Goal: Communication & Community: Answer question/provide support

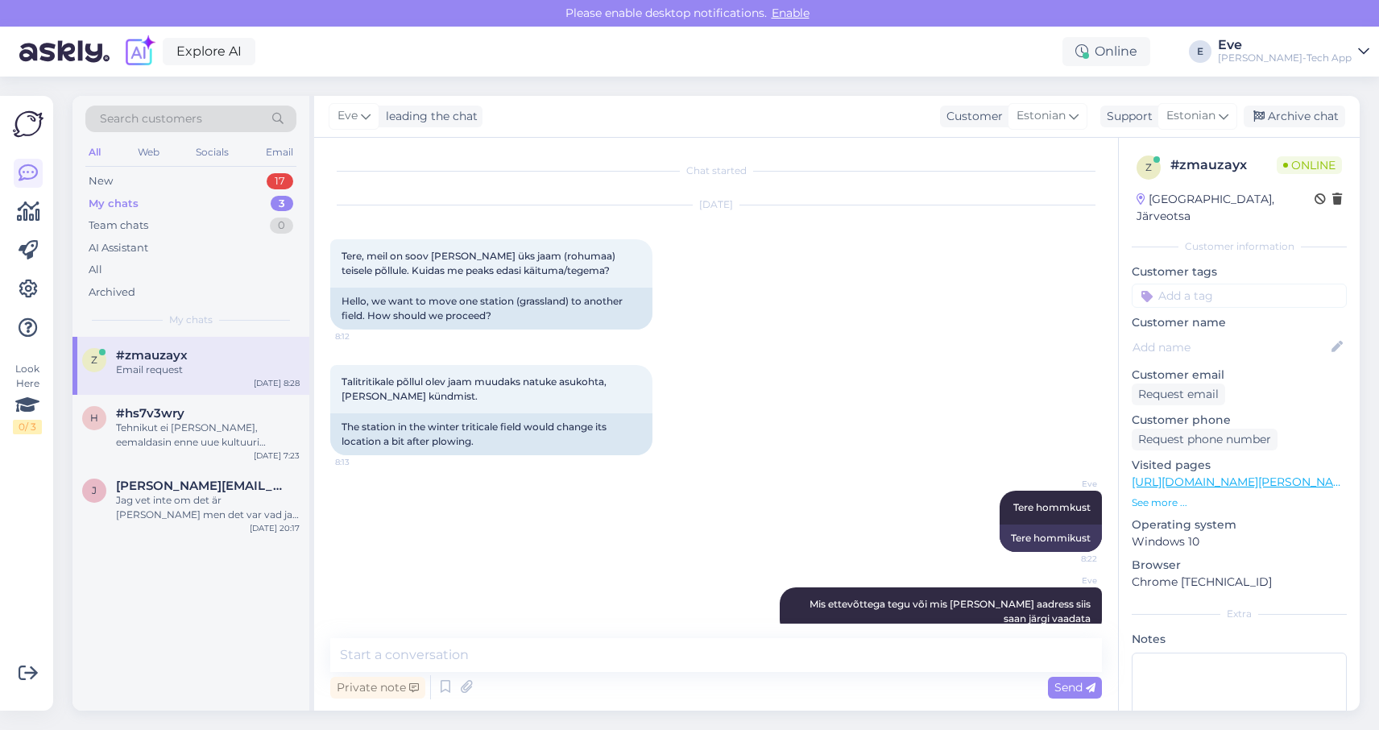
scroll to position [183, 0]
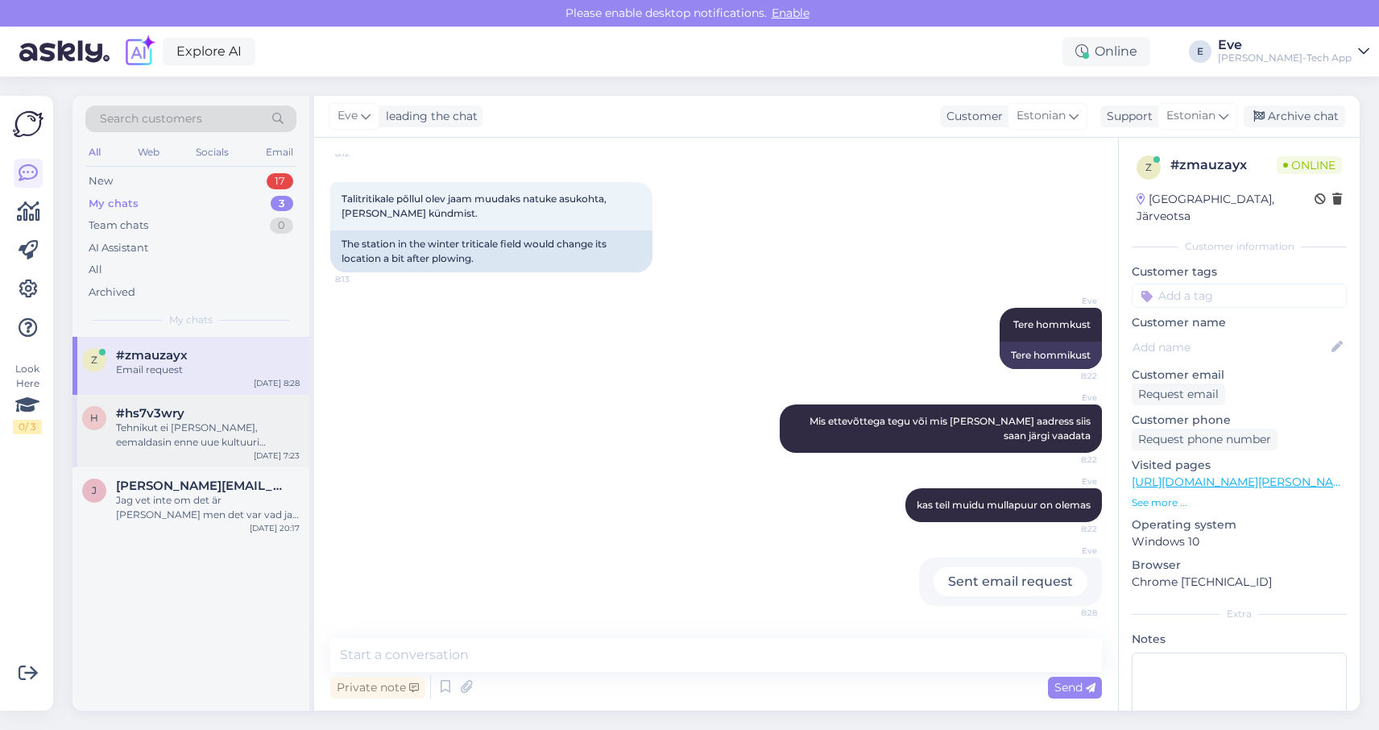
click at [204, 423] on div "Tehnikut ei [PERSON_NAME], eemaldasin enne uue kultuuri [PERSON_NAME] lähipäevi…" at bounding box center [208, 434] width 184 height 29
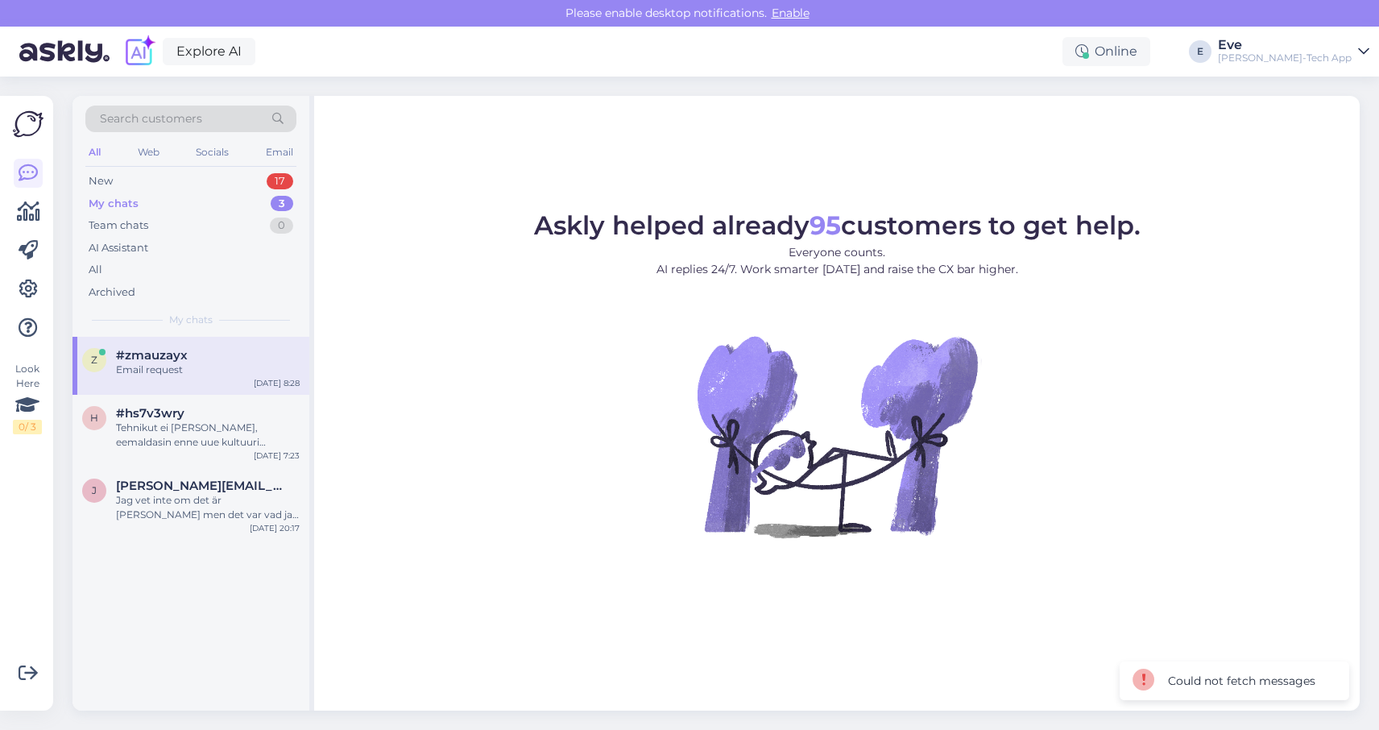
click at [194, 367] on div "Email request" at bounding box center [208, 369] width 184 height 14
click at [196, 180] on div "New 17" at bounding box center [190, 181] width 211 height 23
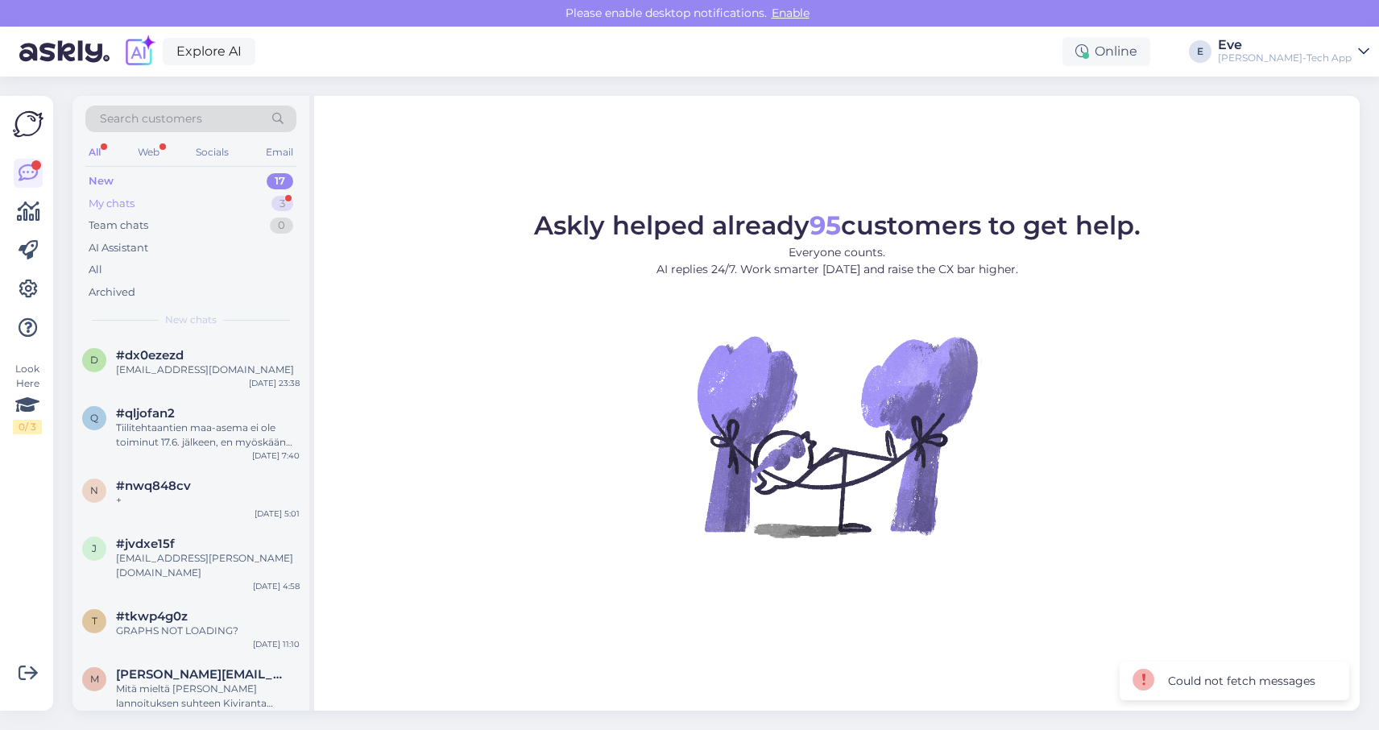
click at [149, 207] on div "My chats 3" at bounding box center [190, 204] width 211 height 23
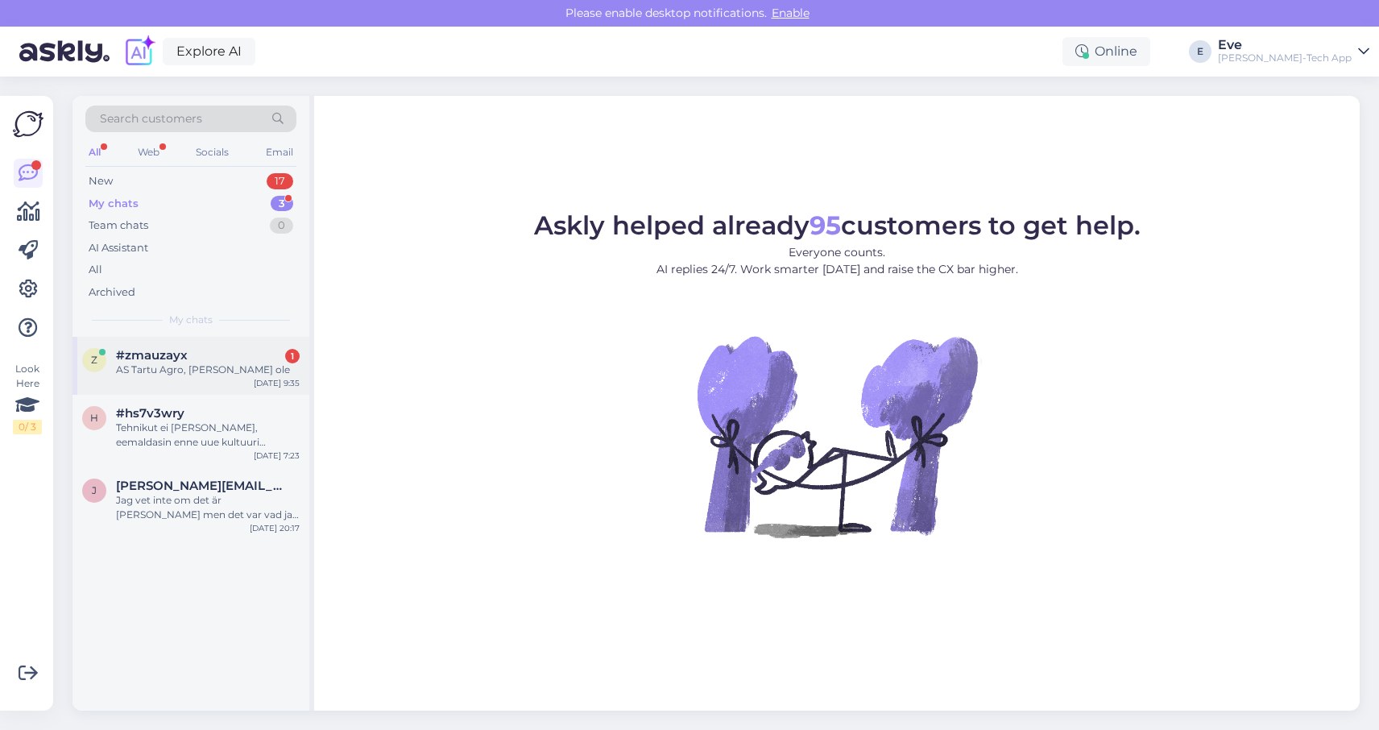
click at [220, 386] on div "z #zmauzayx 1 AS Tartu Agro, [PERSON_NAME] ole [DATE] 9:35" at bounding box center [190, 366] width 237 height 58
click at [1325, 48] on div "Eve" at bounding box center [1285, 45] width 134 height 13
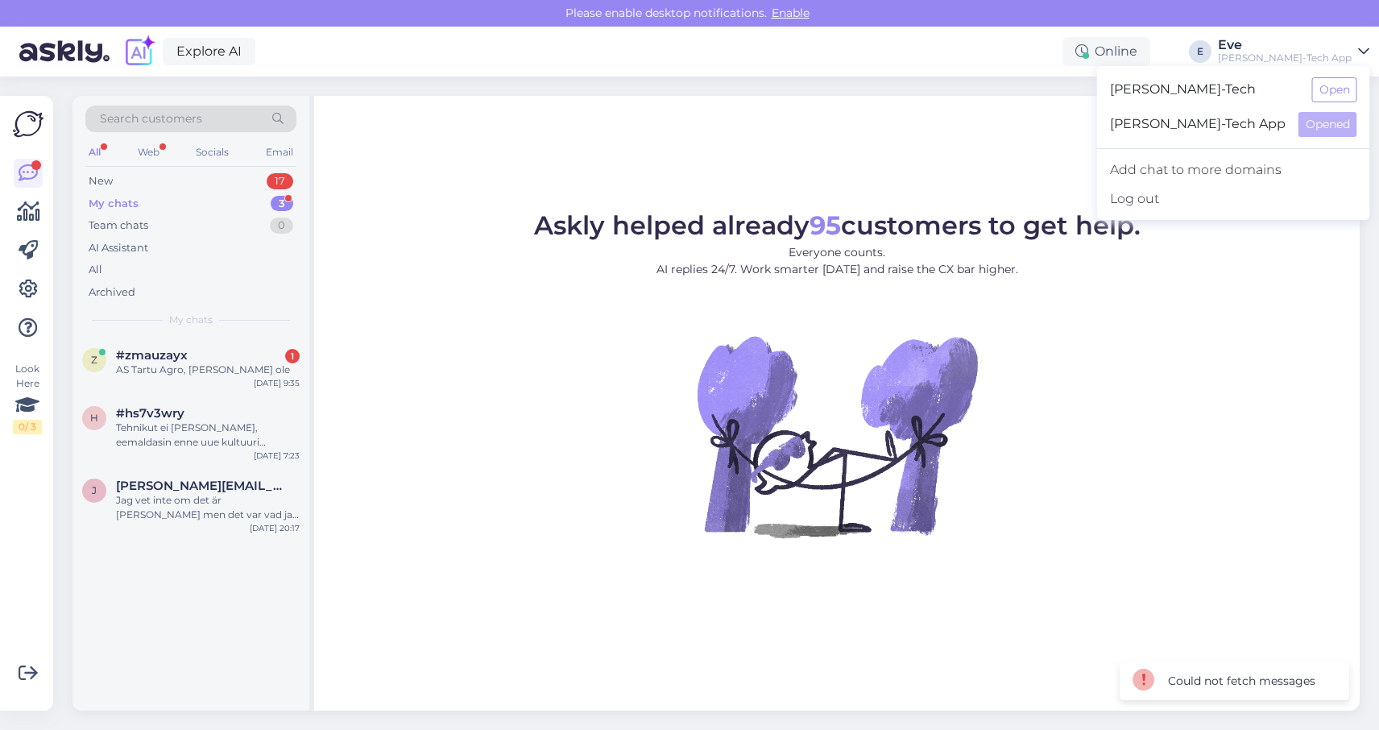
click at [1249, 135] on span "[PERSON_NAME]-Tech App" at bounding box center [1198, 124] width 176 height 25
click at [1325, 91] on button "Open" at bounding box center [1334, 89] width 45 height 25
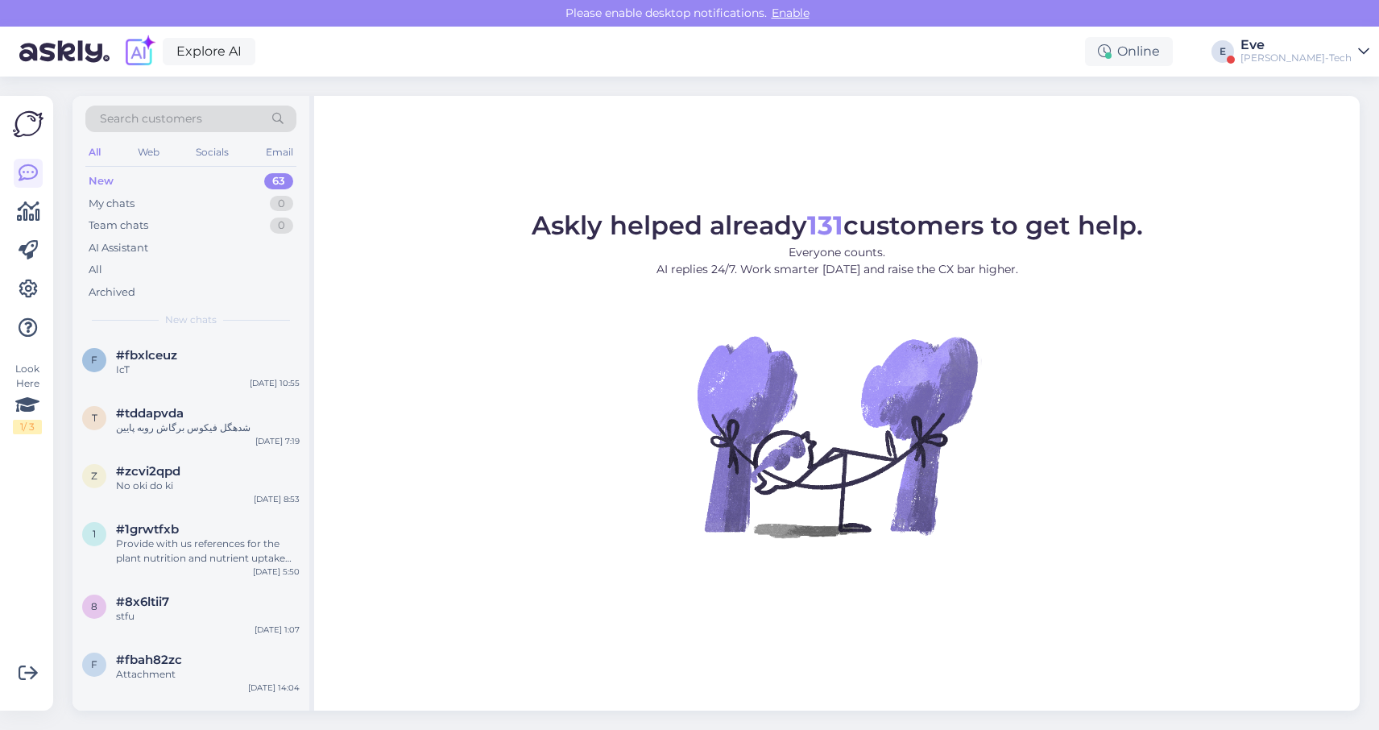
click at [1312, 49] on div "Eve" at bounding box center [1296, 45] width 111 height 13
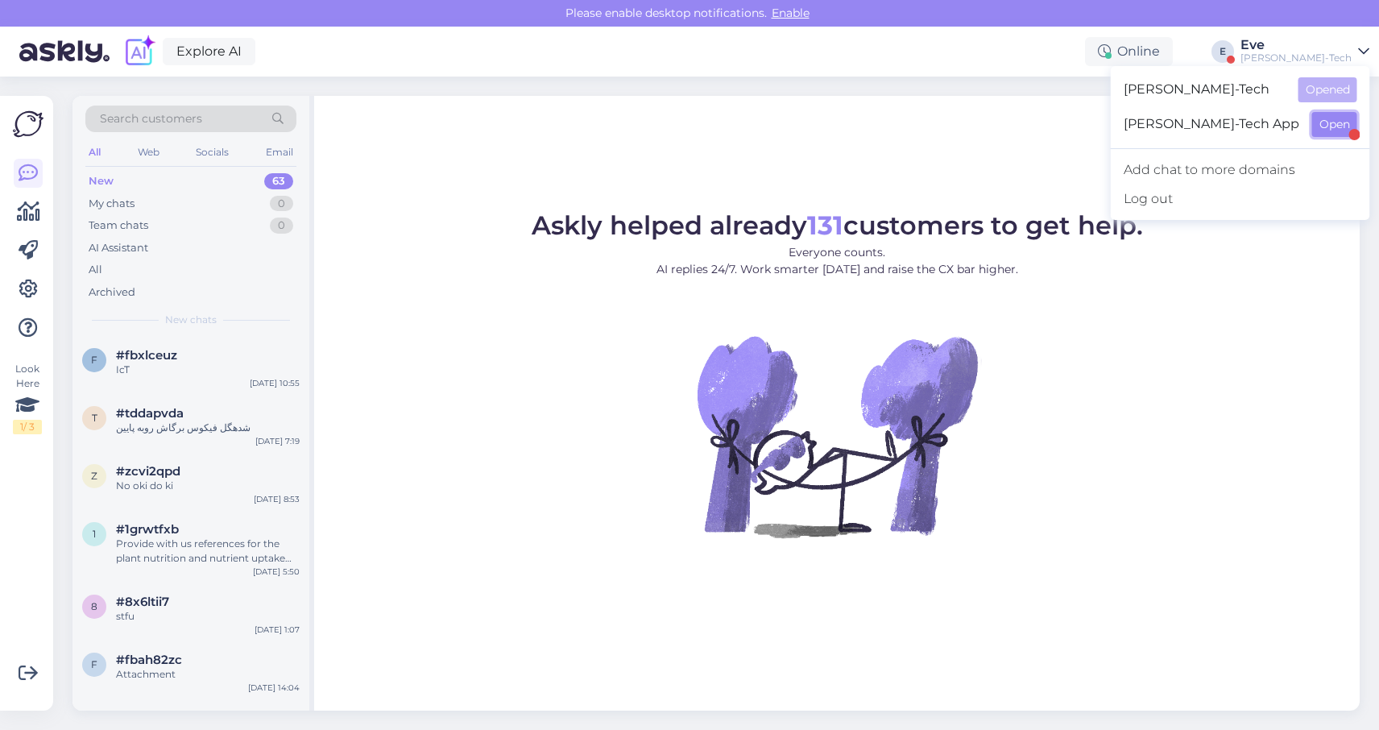
click at [1340, 130] on button "Open" at bounding box center [1334, 124] width 45 height 25
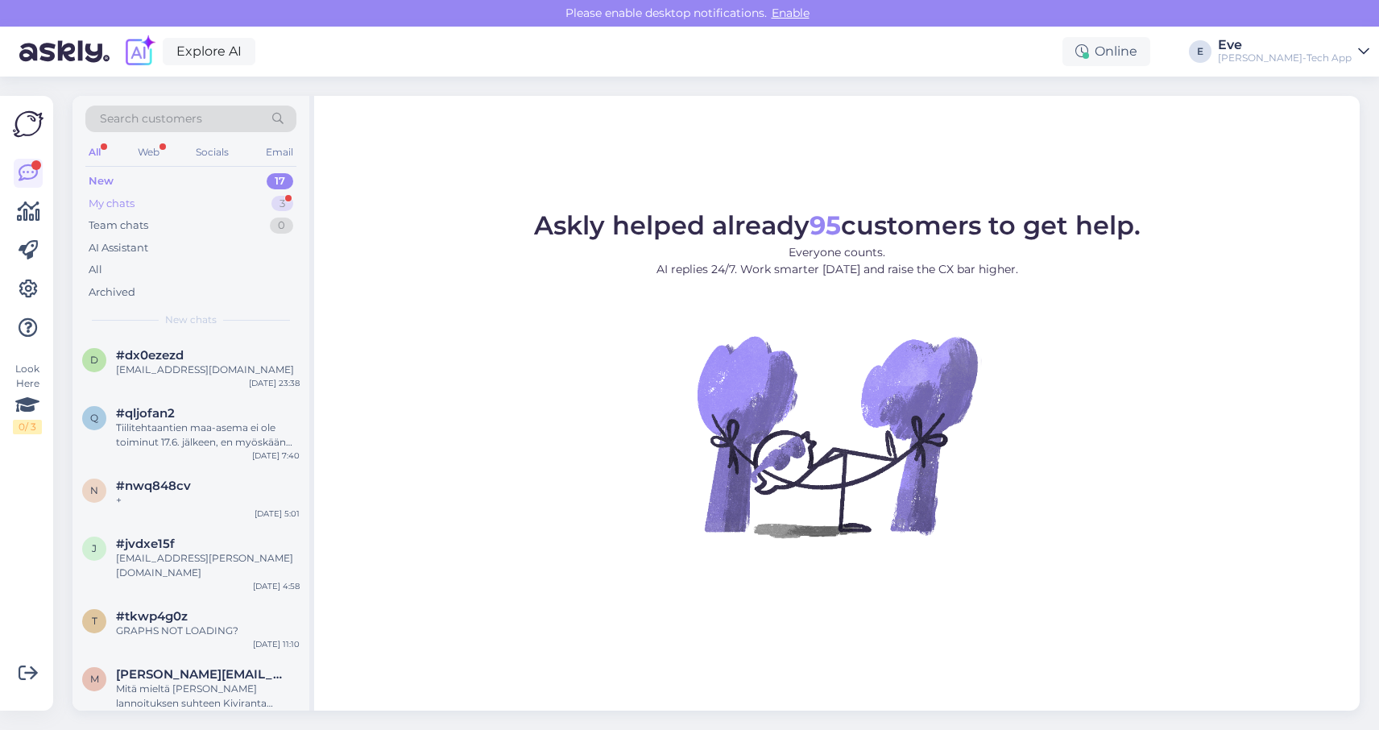
click at [191, 205] on div "My chats 3" at bounding box center [190, 204] width 211 height 23
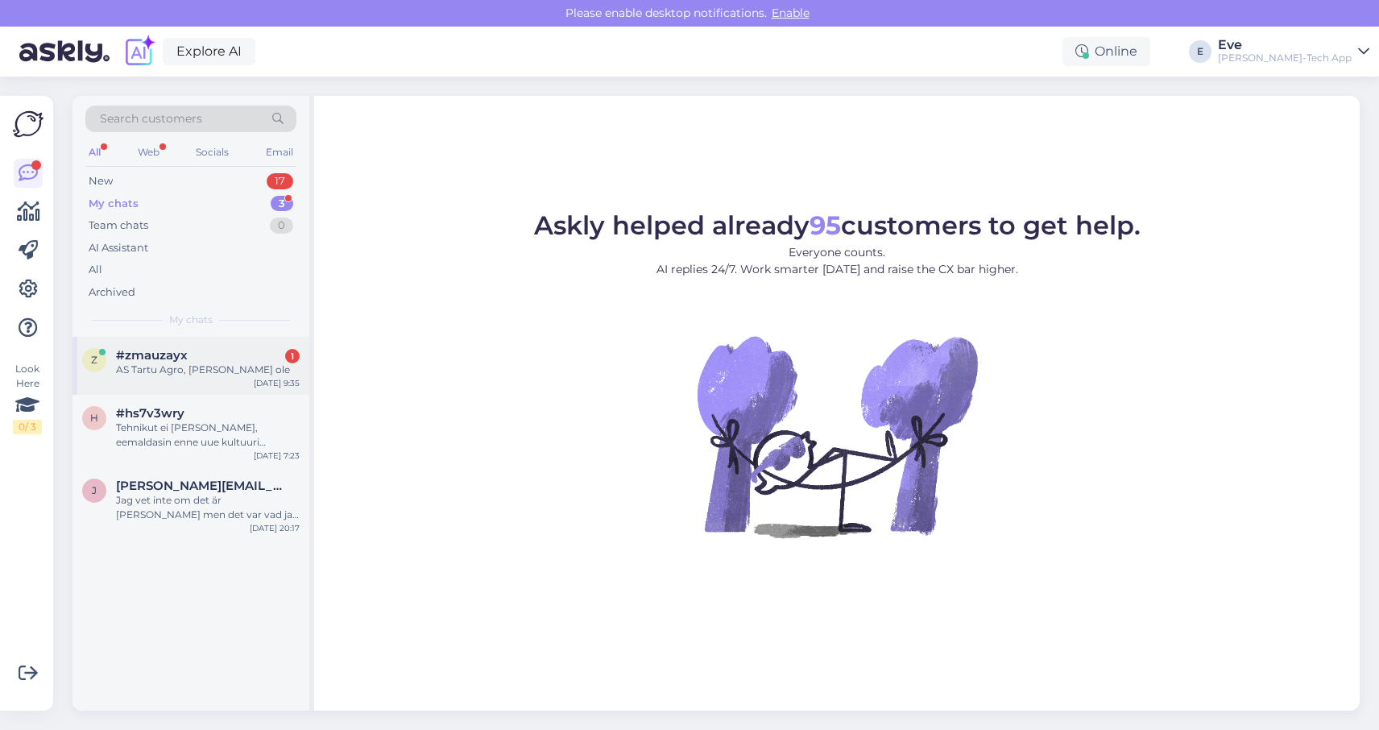
click at [173, 354] on span "#zmauzayx" at bounding box center [152, 355] width 72 height 14
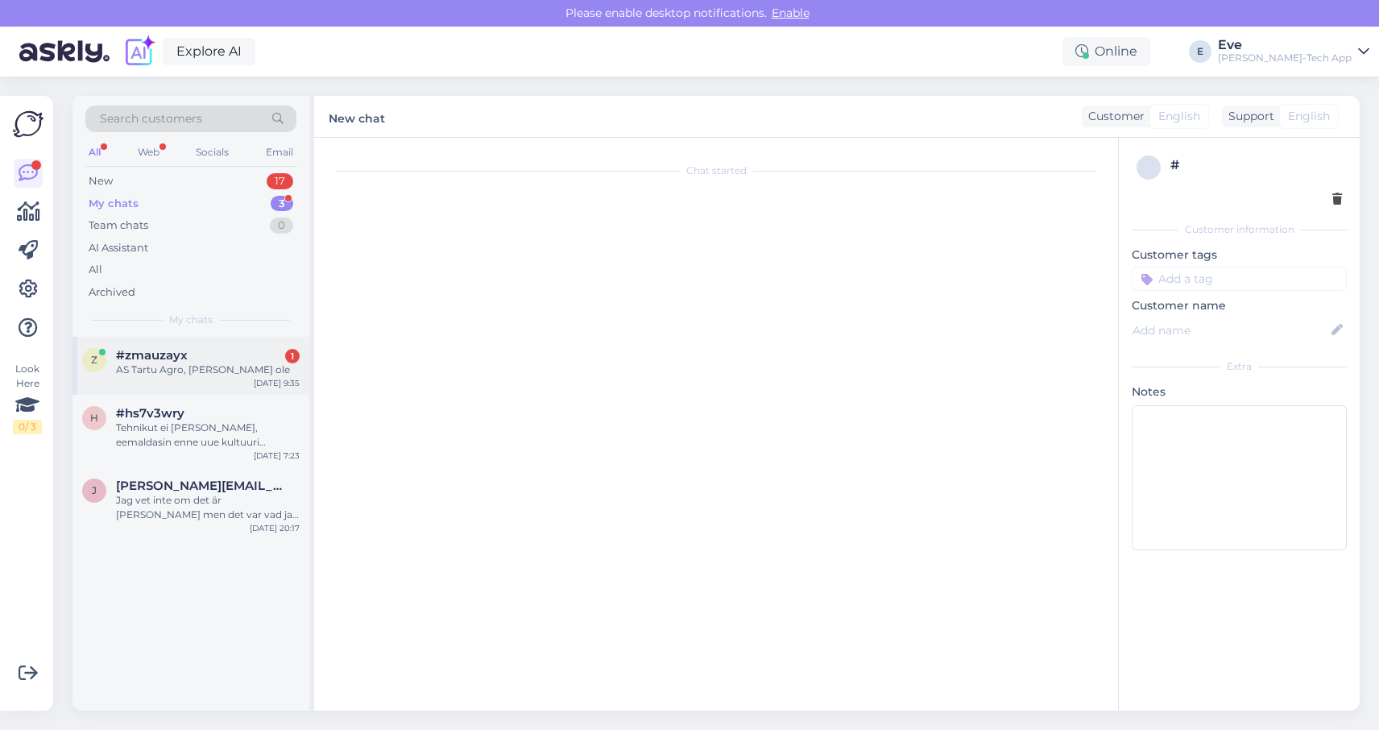
scroll to position [252, 0]
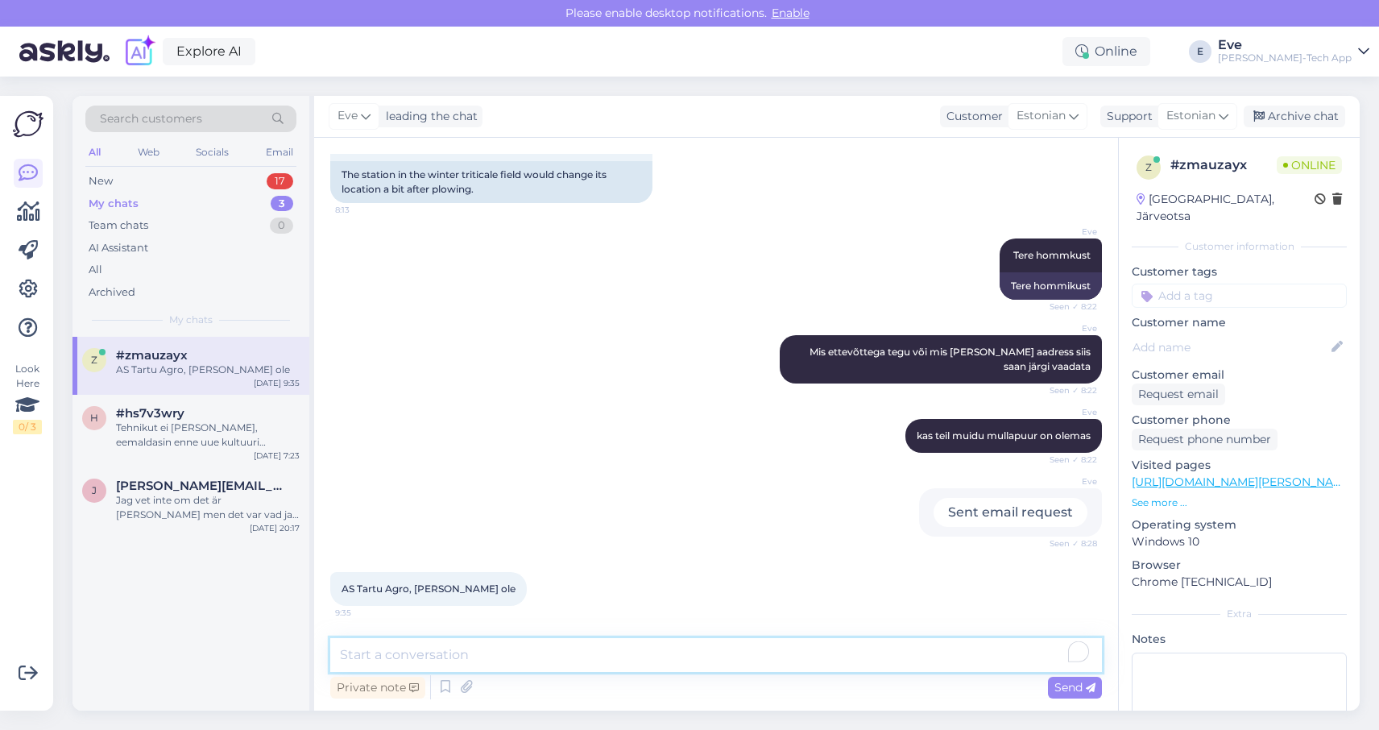
click at [470, 652] on textarea "To enrich screen reader interactions, please activate Accessibility in Grammarl…" at bounding box center [716, 655] width 772 height 34
type textarea "Ok Tarmo tuleb paigaldab ümber"
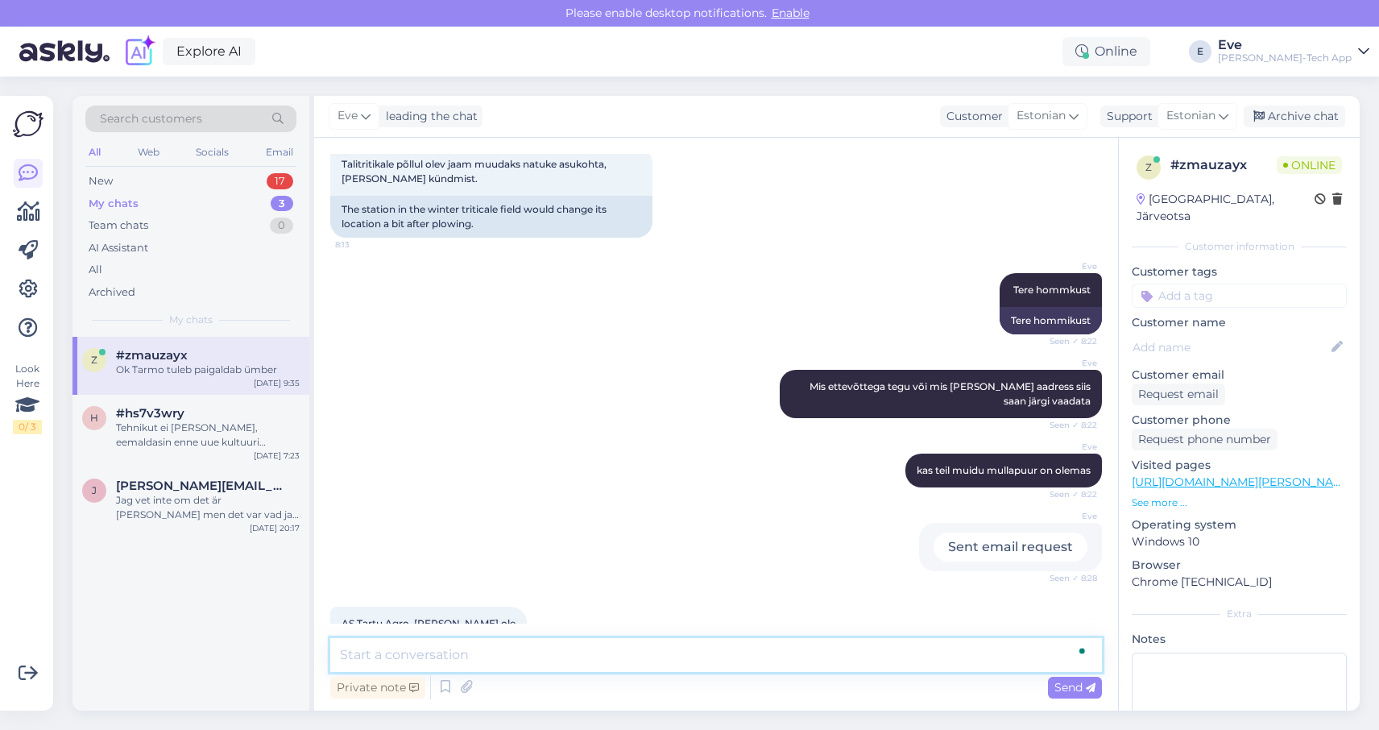
scroll to position [0, 0]
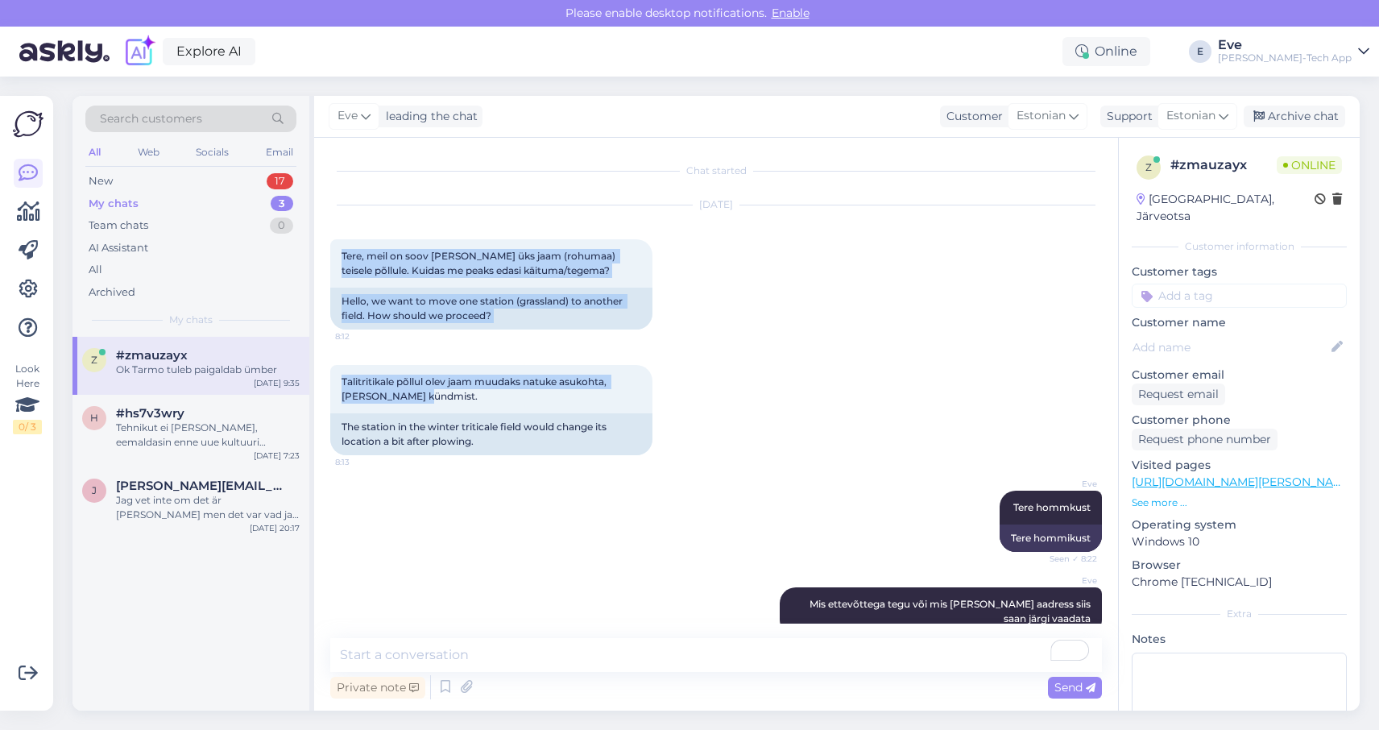
drag, startPoint x: 407, startPoint y: 392, endPoint x: 327, endPoint y: 226, distance: 184.1
click at [327, 226] on div "Chat started [DATE] Tere, meil on soov [PERSON_NAME] üks jaam (rohumaa) teisele…" at bounding box center [716, 424] width 804 height 573
copy div "Tere, meil on soov [PERSON_NAME] üks jaam (rohumaa) teisele põllule. Kuidas me …"
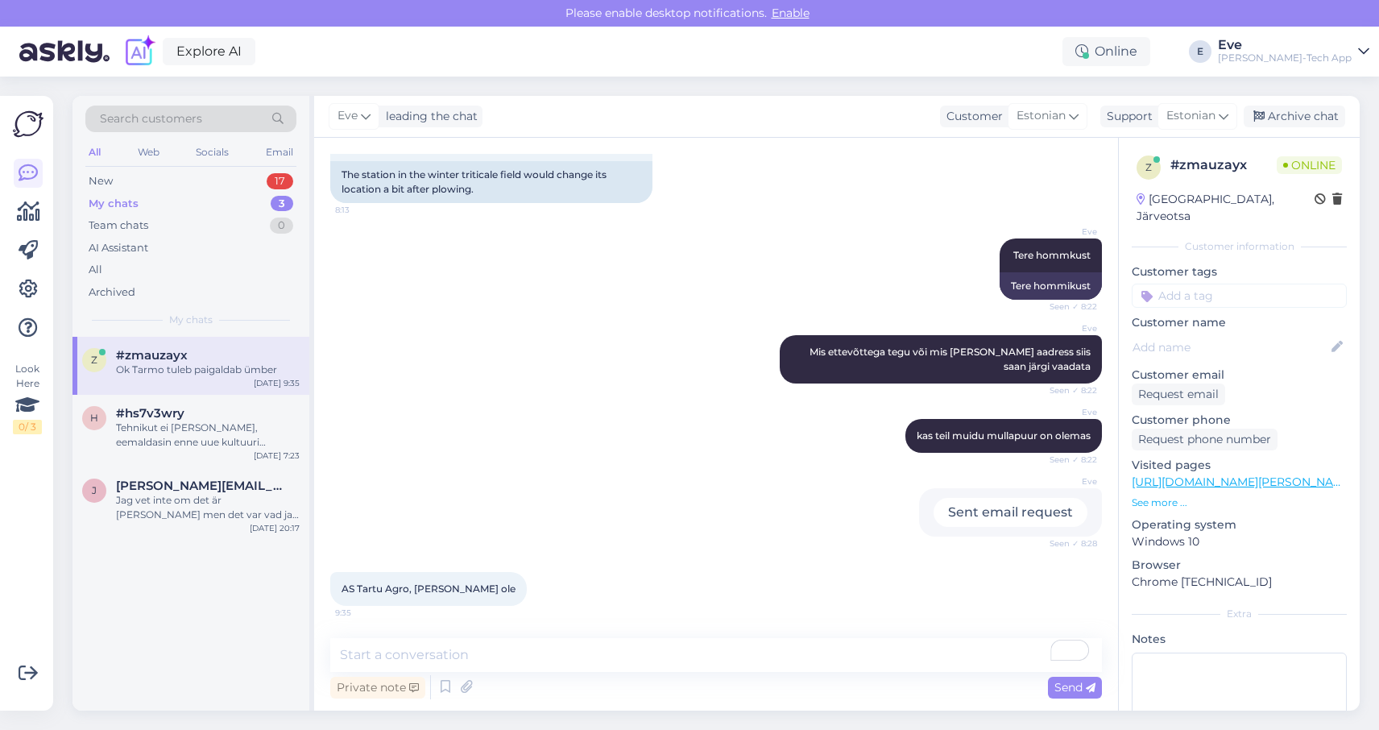
scroll to position [321, 0]
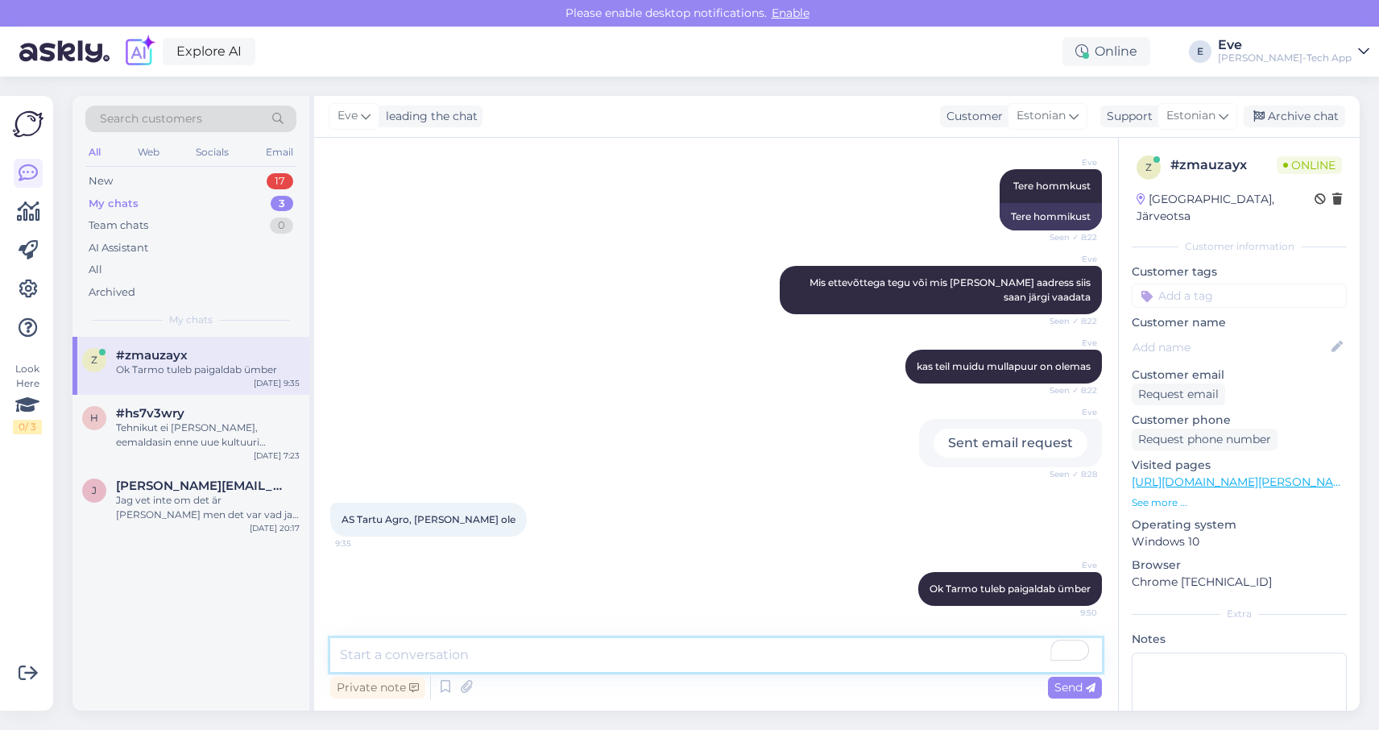
click at [536, 656] on textarea "To enrich screen reader interactions, please activate Accessibility in Grammarl…" at bounding box center [716, 655] width 772 height 34
type textarea "j"
type textarea "A"
type textarea "J"
type textarea "m"
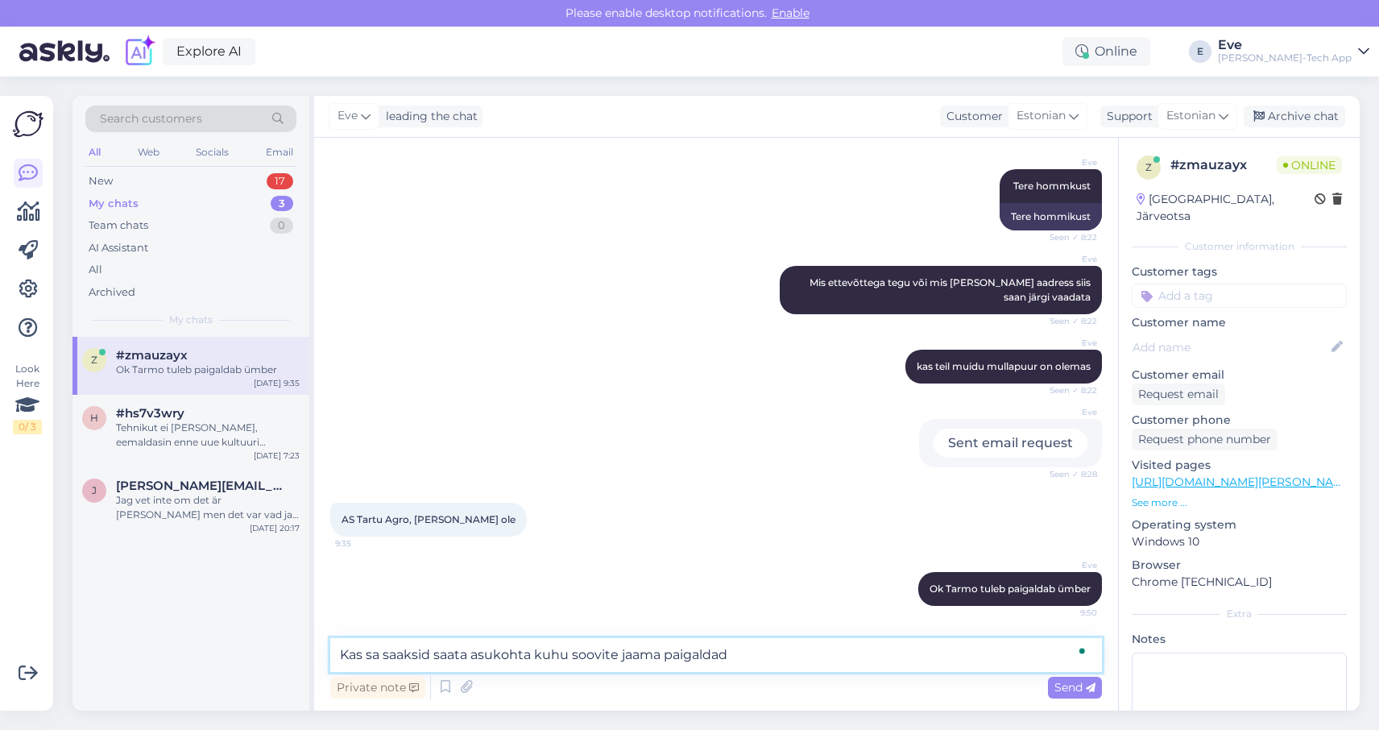
type textarea "Kas sa saaksid saata asukohta kuhu soovite jaama paigaldada"
